Goal: Transaction & Acquisition: Purchase product/service

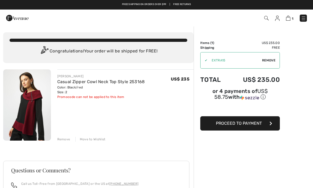
click at [241, 124] on span "Proceed to Payment" at bounding box center [239, 123] width 46 height 5
click at [260, 122] on span "Proceed to Payment" at bounding box center [239, 123] width 46 height 5
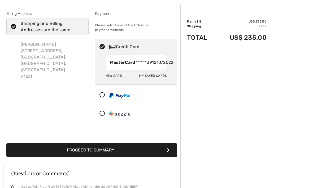
scroll to position [21, 0]
click at [87, 151] on button "Proceed to Summary" at bounding box center [91, 150] width 171 height 14
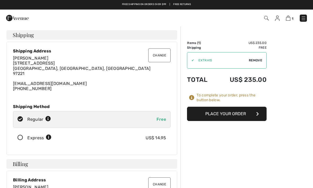
click at [159, 53] on button "Change" at bounding box center [159, 56] width 22 height 14
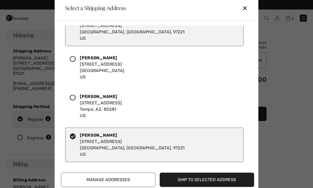
scroll to position [57, 0]
click at [76, 138] on icon at bounding box center [73, 137] width 6 height 6
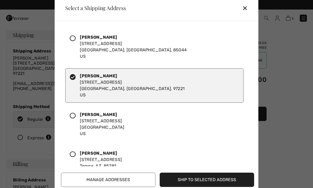
scroll to position [0, 0]
click at [199, 181] on button "Ship to Selected Address" at bounding box center [207, 180] width 94 height 14
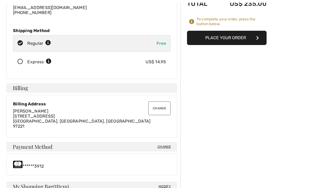
scroll to position [77, 0]
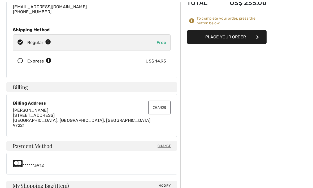
click at [160, 109] on button "Change" at bounding box center [159, 108] width 22 height 14
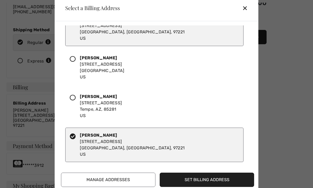
scroll to position [57, 0]
click at [75, 140] on icon at bounding box center [73, 137] width 6 height 6
click at [150, 104] on div "Gloria Brandt 515 W 15th St Tempe, AZ, 85281 US" at bounding box center [154, 106] width 178 height 34
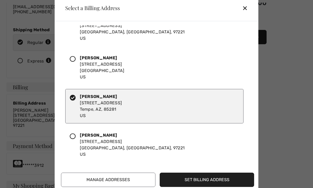
click at [195, 187] on button "Set Billing Address" at bounding box center [207, 180] width 94 height 14
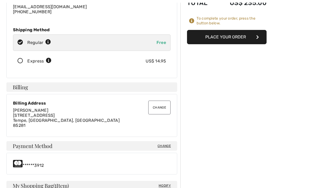
click at [163, 108] on button "Change" at bounding box center [159, 108] width 22 height 14
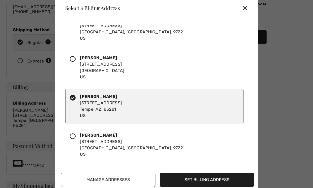
click at [72, 140] on icon at bounding box center [73, 137] width 6 height 6
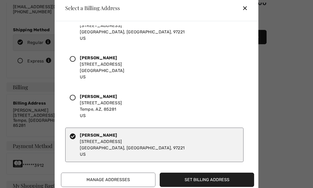
click at [200, 187] on button "Set Billing Address" at bounding box center [207, 180] width 94 height 14
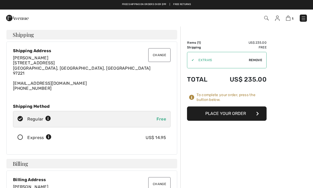
scroll to position [0, 0]
click at [259, 62] on span "Remove" at bounding box center [255, 60] width 13 height 5
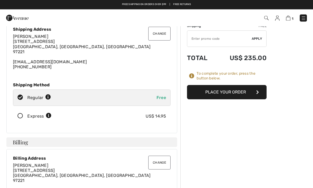
click at [236, 94] on button "Place Your Order" at bounding box center [227, 92] width 80 height 14
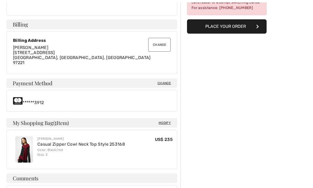
scroll to position [140, 0]
click at [169, 83] on span "Change" at bounding box center [164, 83] width 13 height 5
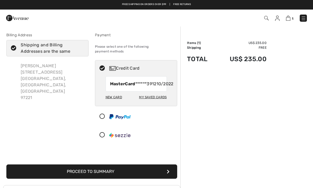
click at [119, 99] on div "New Card" at bounding box center [114, 97] width 16 height 9
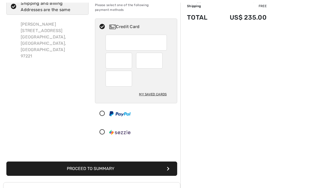
scroll to position [41, 0]
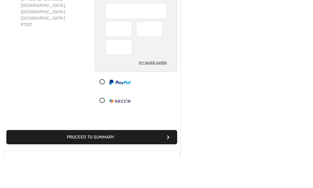
click at [155, 90] on div "My Saved Cards" at bounding box center [153, 94] width 28 height 9
radio input "true"
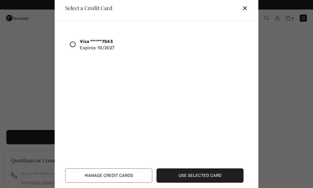
click at [203, 183] on button "Use Selected Card" at bounding box center [200, 176] width 87 height 14
click at [71, 47] on icon at bounding box center [73, 45] width 6 height 6
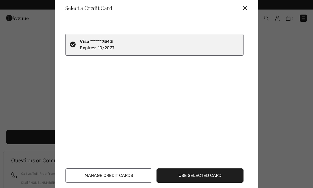
click at [199, 183] on button "Use Selected Card" at bounding box center [200, 176] width 87 height 14
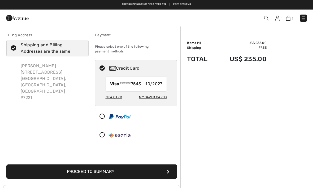
click at [134, 167] on button "Proceed to Summary" at bounding box center [91, 172] width 171 height 14
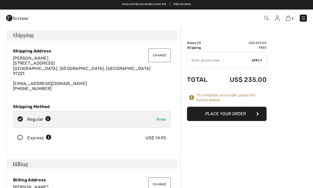
click at [242, 115] on button "Place Your Order" at bounding box center [227, 114] width 80 height 14
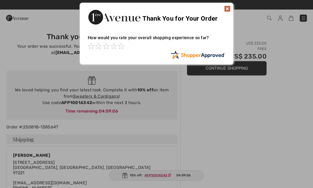
click at [229, 6] on img at bounding box center [227, 9] width 6 height 6
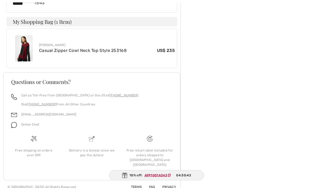
scroll to position [278, 0]
